Goal: Find specific page/section: Find specific page/section

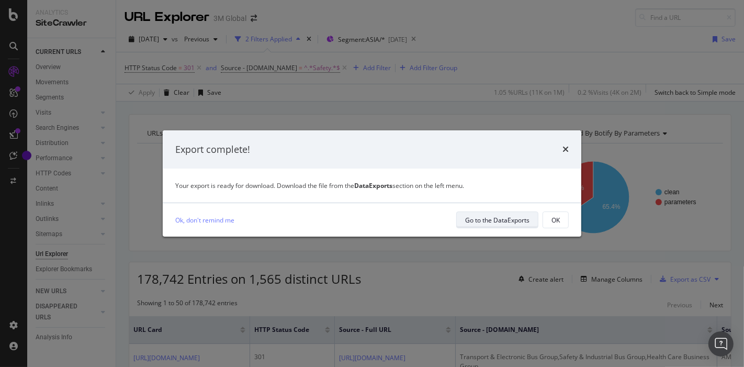
click at [510, 222] on div "Go to the DataExports" at bounding box center [497, 220] width 64 height 9
